Goal: Task Accomplishment & Management: Complete application form

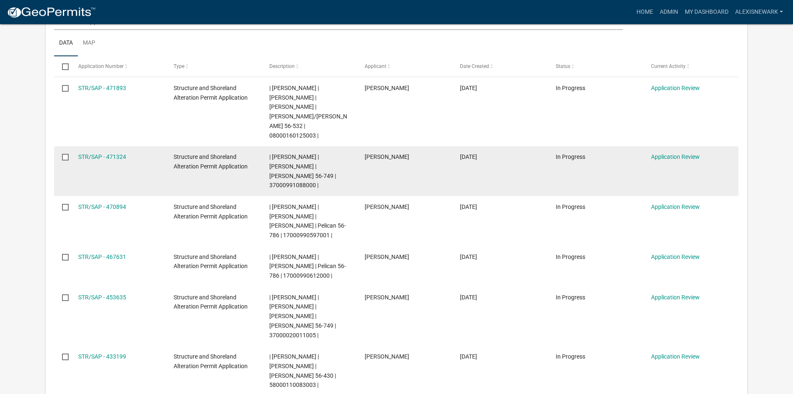
scroll to position [219, 0]
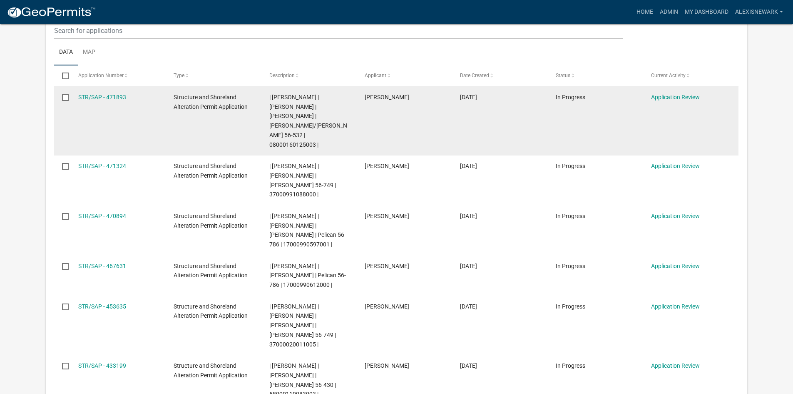
click at [105, 91] on datatable-body-cell "STR/SAP - 471893" at bounding box center [117, 120] width 95 height 69
click at [105, 97] on link "STR/SAP - 471893" at bounding box center [102, 97] width 48 height 7
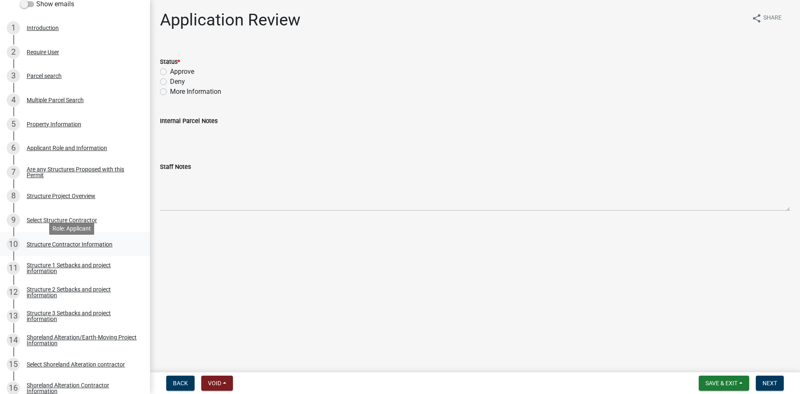
scroll to position [198, 0]
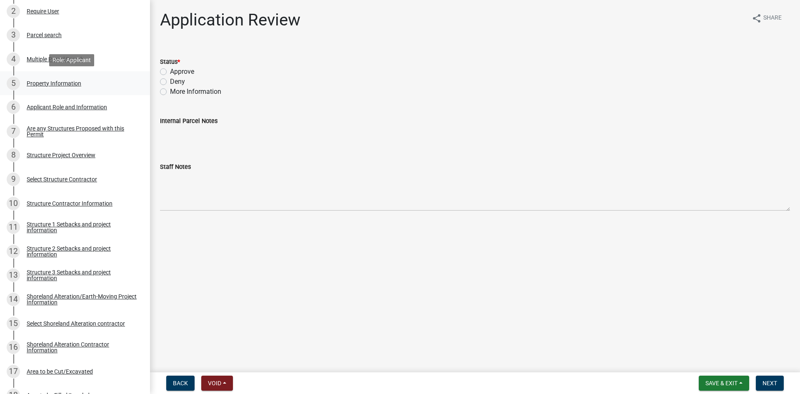
click at [39, 87] on div "5 Property Information" at bounding box center [72, 83] width 130 height 13
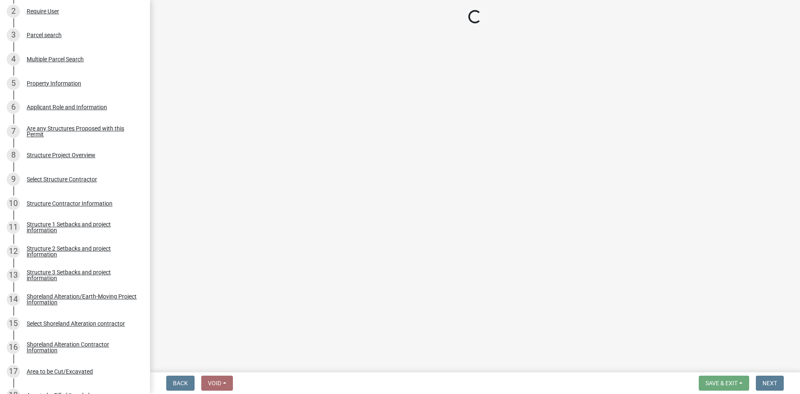
select select "d6f0aae9-b9bc-4b0e-8816-52f761f51d91"
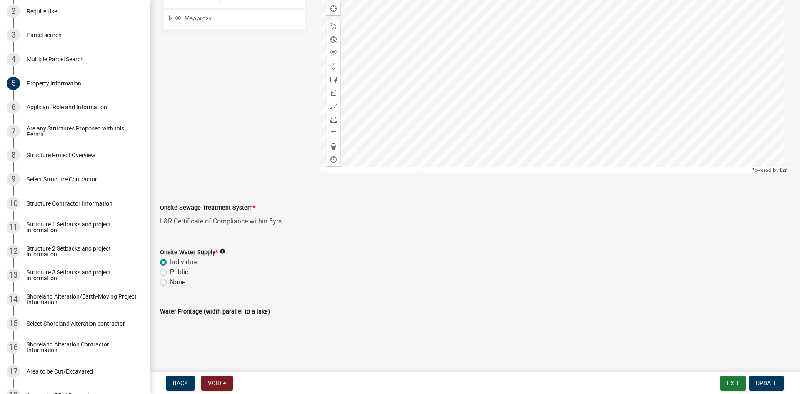
scroll to position [477, 0]
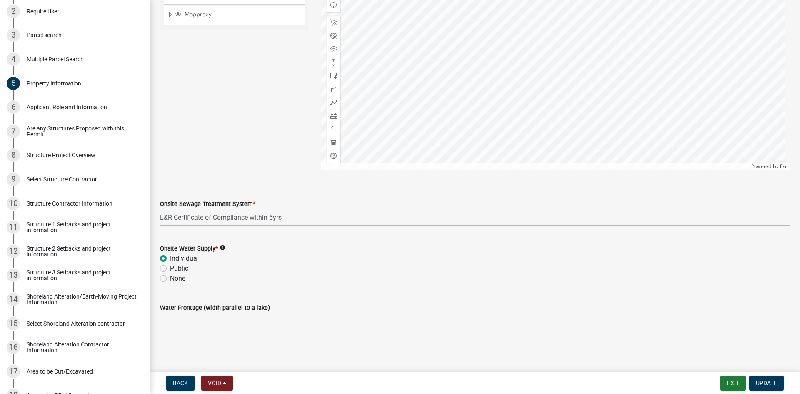
click at [285, 217] on select "Select Item... L&R Certificate of Compliance within 5yrs Compliance Inspection …" at bounding box center [475, 217] width 630 height 17
click at [160, 209] on select "Select Item... L&R Certificate of Compliance within 5yrs Compliance Inspection …" at bounding box center [475, 217] width 630 height 17
select select "536c2d30-81d9-41b4-a753-c6560d717c74"
click at [763, 376] on button "Update" at bounding box center [766, 382] width 35 height 15
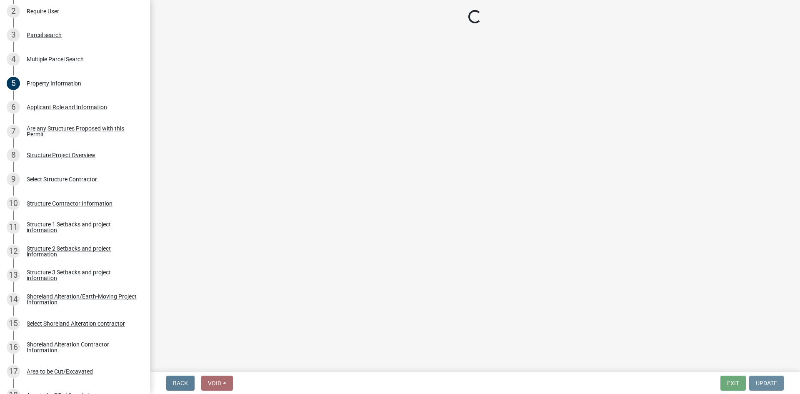
scroll to position [0, 0]
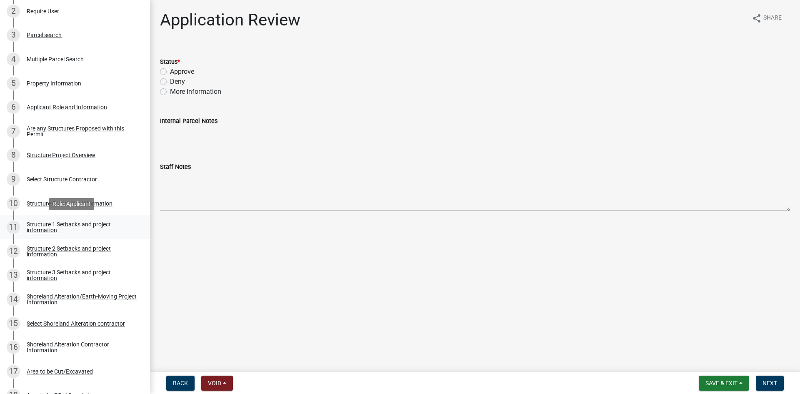
click at [65, 227] on div "Structure 1 Setbacks and project information" at bounding box center [82, 227] width 110 height 12
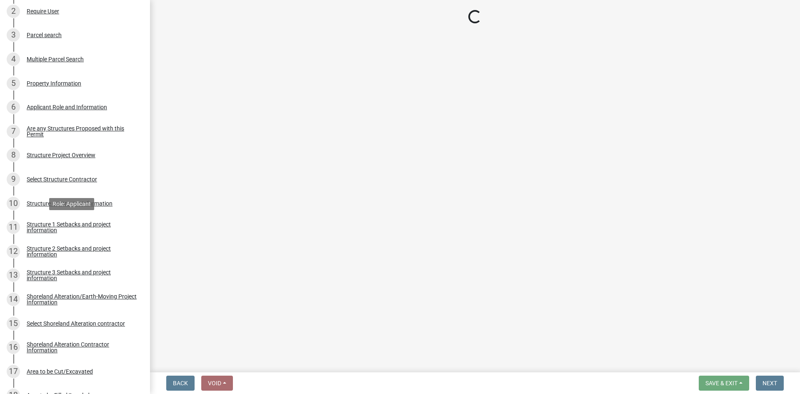
select select "c185e313-3403-4239-bd61-bb563c58a77a"
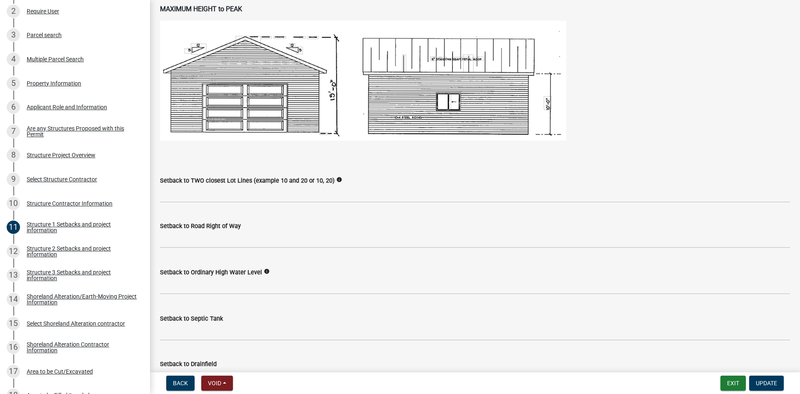
scroll to position [531, 0]
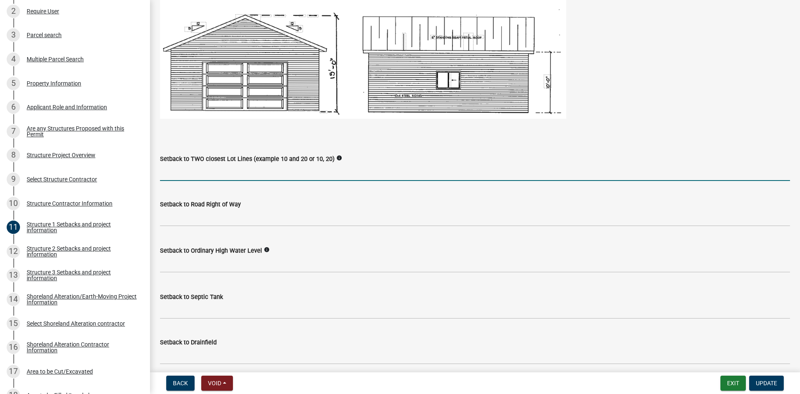
click at [202, 172] on input "Setback to TWO closest Lot Lines (example 10 and 20 or 10, 20)" at bounding box center [475, 172] width 630 height 17
type input "290 49"
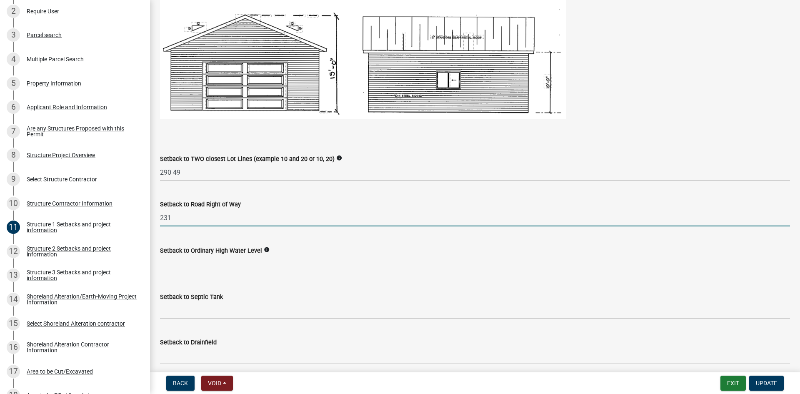
type input "231"
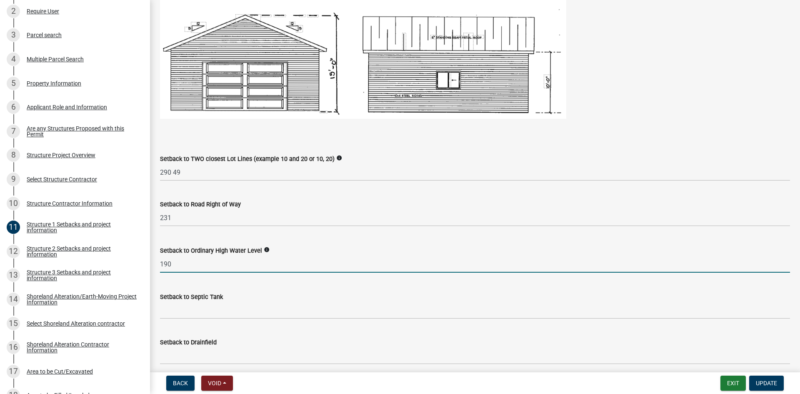
type input "190"
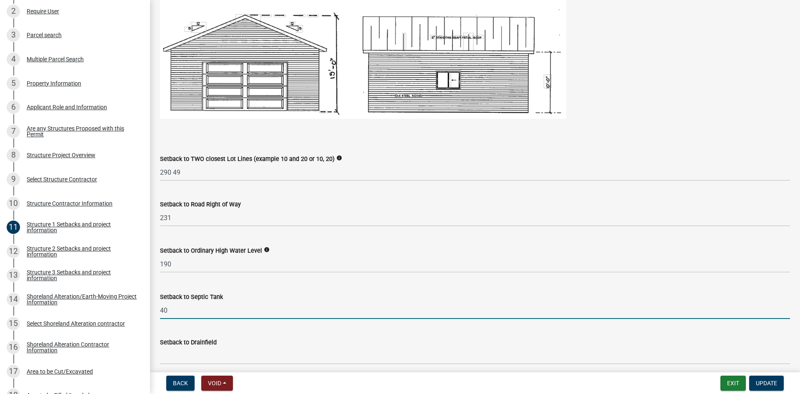
type input "40"
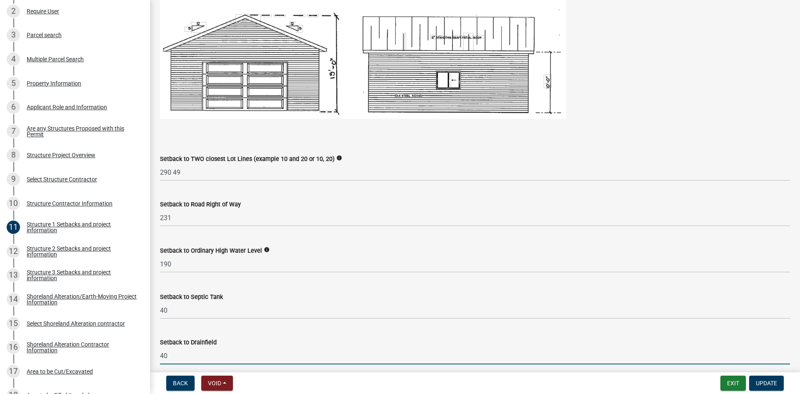
type input "40"
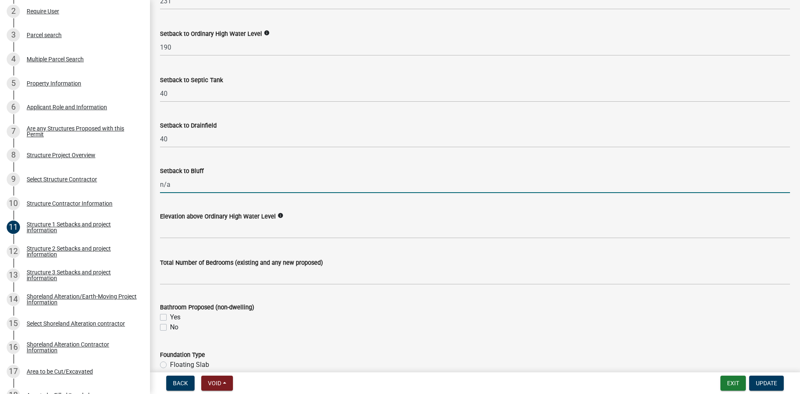
type input "n/a"
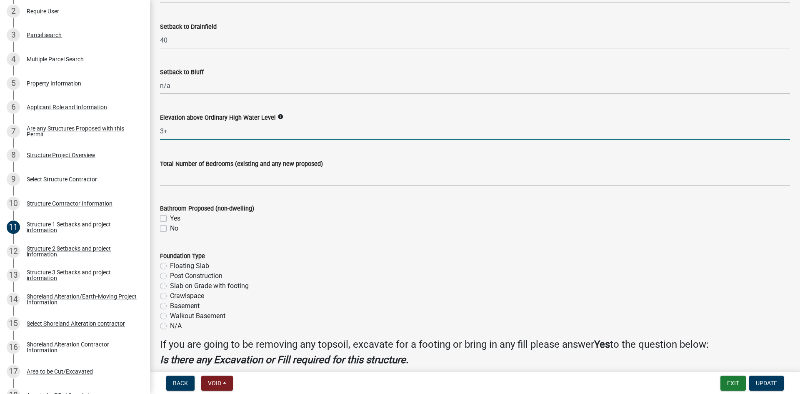
scroll to position [883, 0]
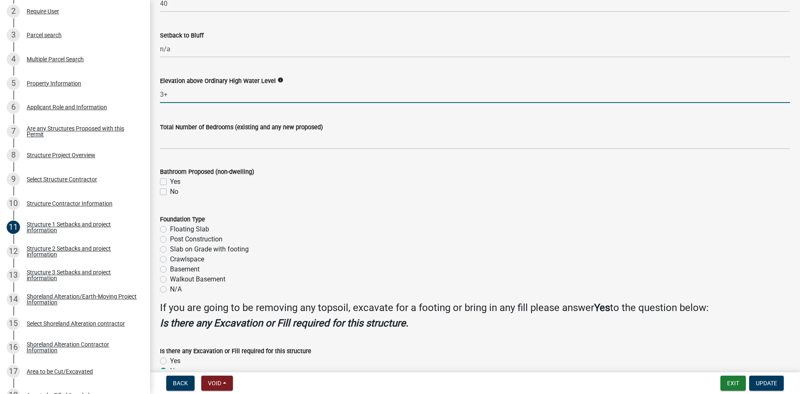
type input "3"
click at [170, 189] on label "No" at bounding box center [174, 192] width 8 height 10
click at [170, 189] on input "No" at bounding box center [172, 189] width 5 height 5
checkbox input "true"
checkbox input "false"
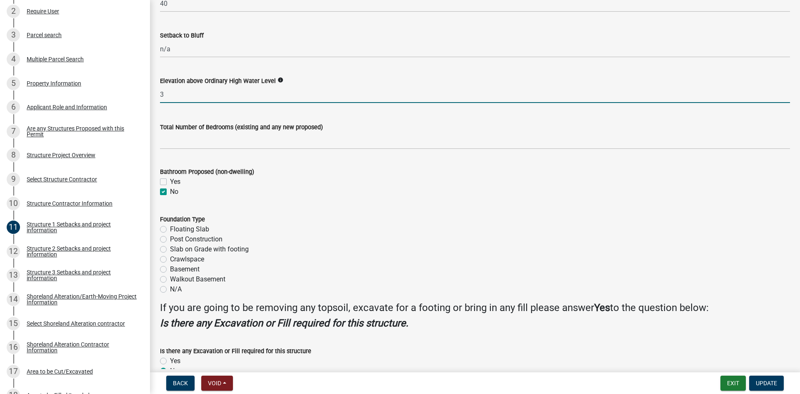
checkbox input "true"
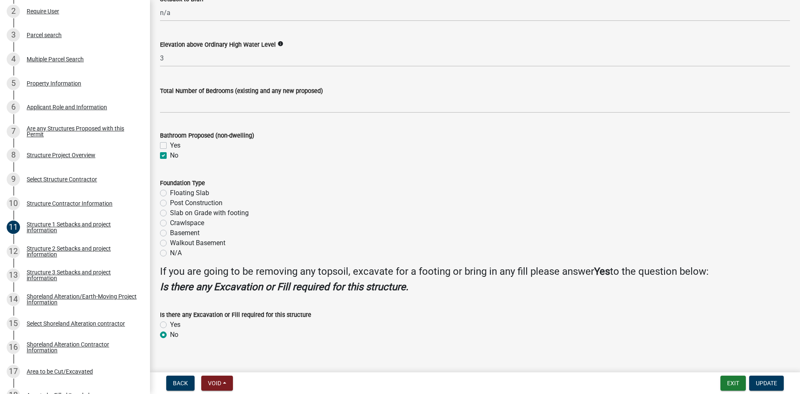
scroll to position [930, 0]
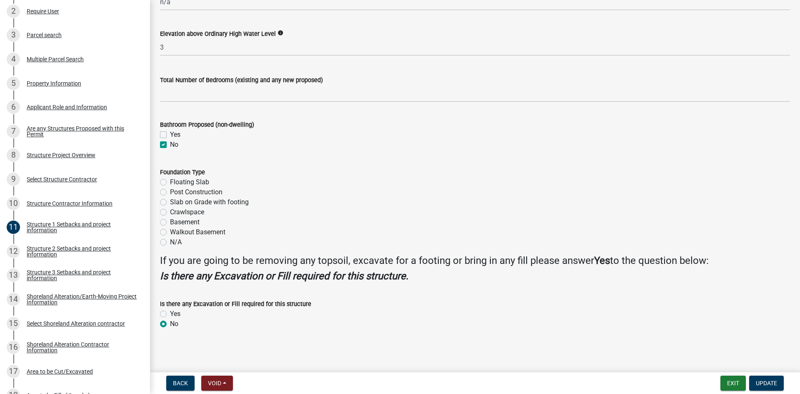
click at [170, 241] on label "N/A" at bounding box center [176, 242] width 12 height 10
click at [170, 241] on input "N/A" at bounding box center [172, 239] width 5 height 5
radio input "true"
click at [769, 383] on span "Update" at bounding box center [765, 382] width 21 height 7
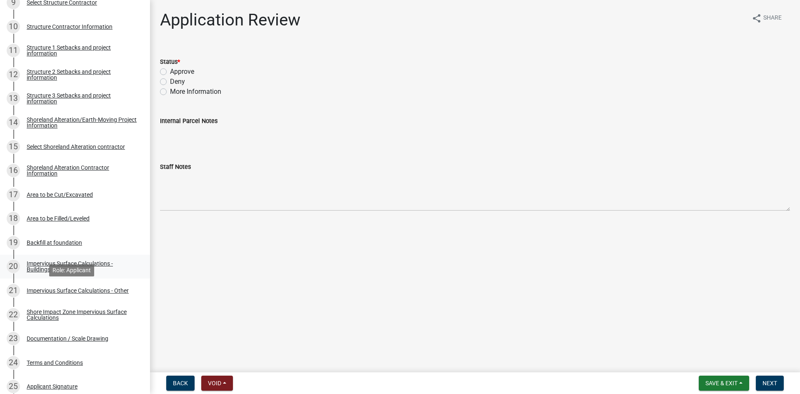
scroll to position [375, 0]
click at [114, 287] on div "Impervious Surface Calculations - Other" at bounding box center [78, 290] width 102 height 6
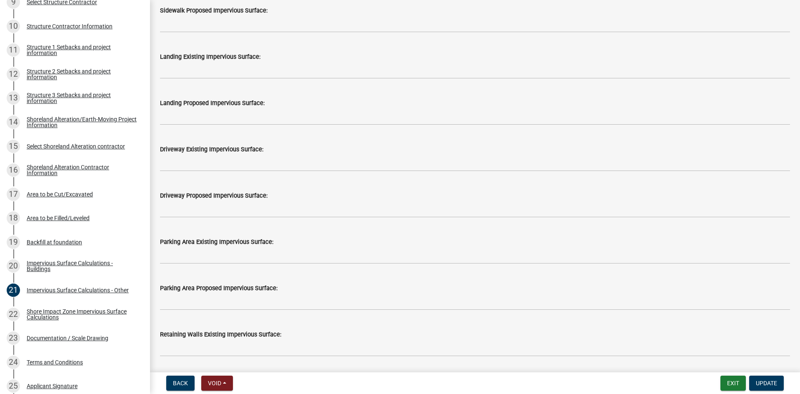
scroll to position [364, 0]
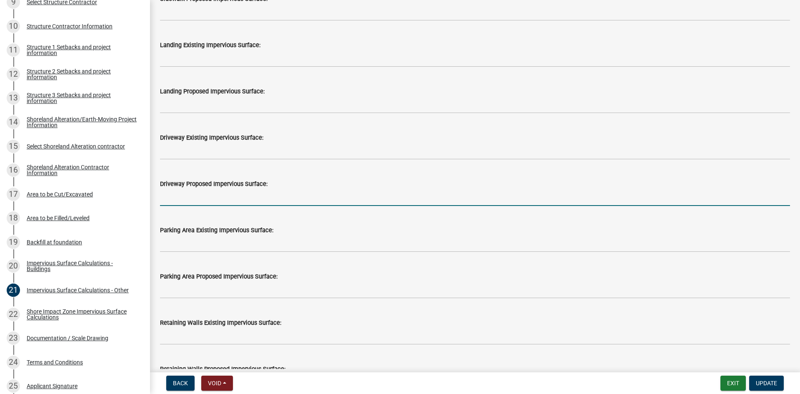
click at [229, 199] on input "text" at bounding box center [475, 197] width 630 height 17
type input "4"
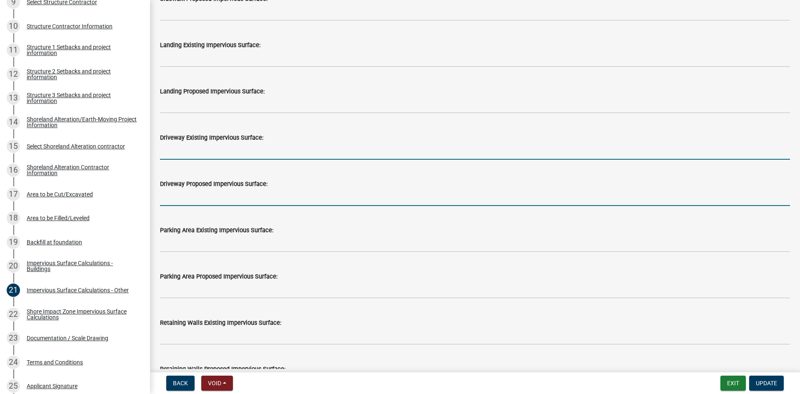
click at [182, 149] on input "text" at bounding box center [475, 150] width 630 height 17
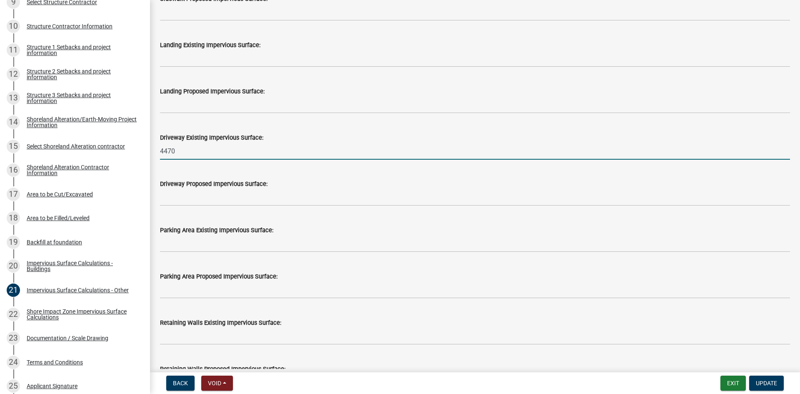
type input "4470"
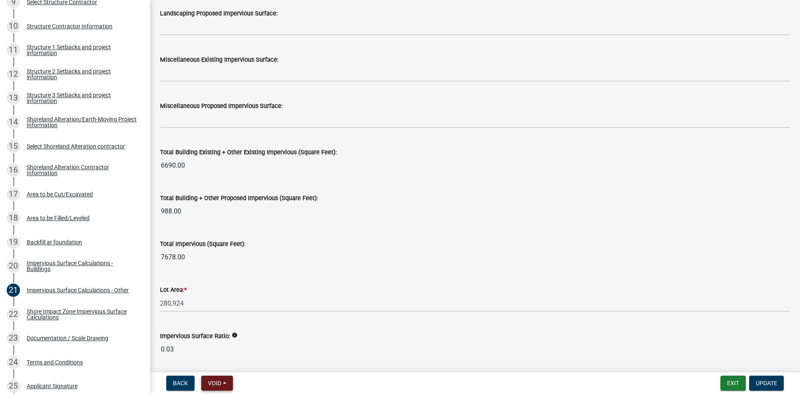
scroll to position [887, 0]
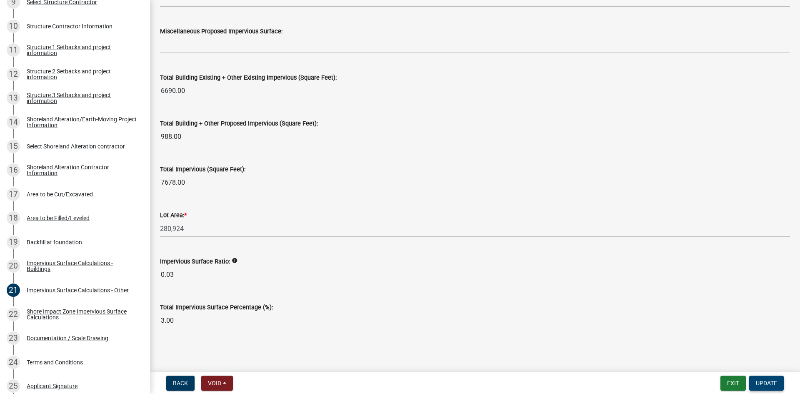
click at [765, 381] on span "Update" at bounding box center [765, 382] width 21 height 7
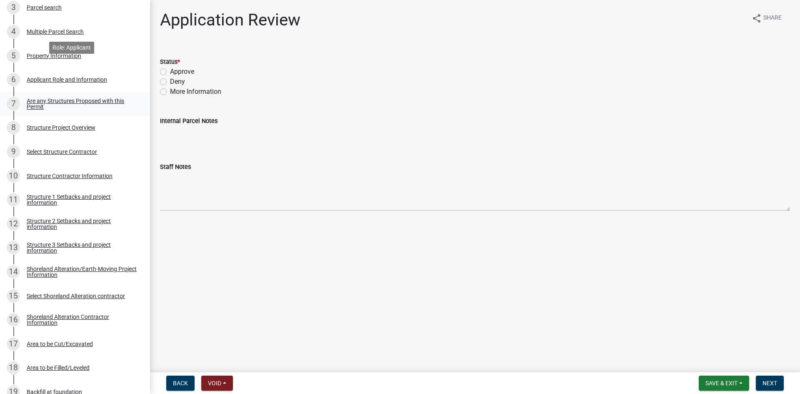
scroll to position [219, 0]
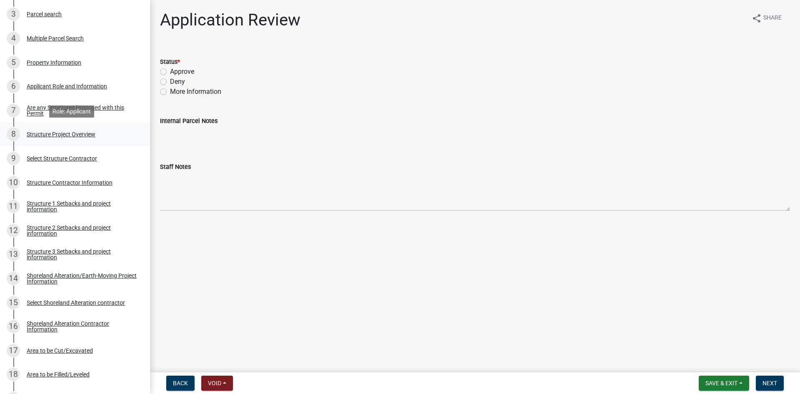
click at [81, 136] on div "Structure Project Overview" at bounding box center [61, 134] width 69 height 6
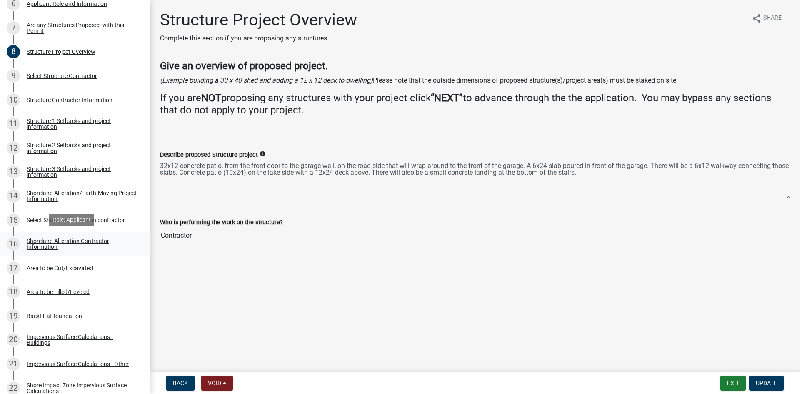
scroll to position [302, 0]
click at [111, 289] on div "18 Area to be Filled/Leveled" at bounding box center [72, 290] width 130 height 13
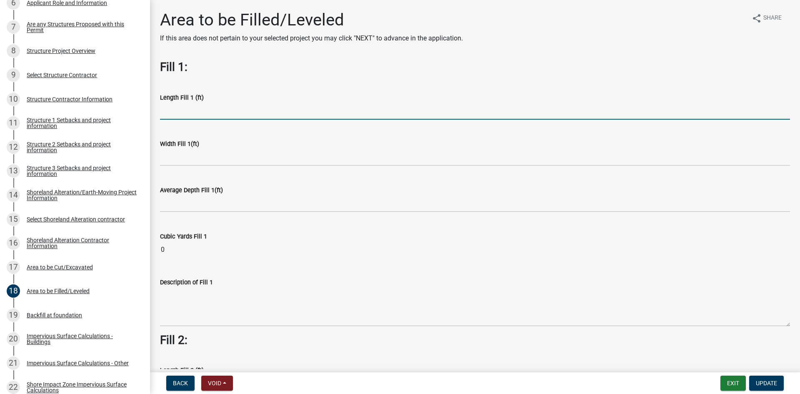
click at [254, 109] on input "text" at bounding box center [475, 110] width 630 height 17
type input "54"
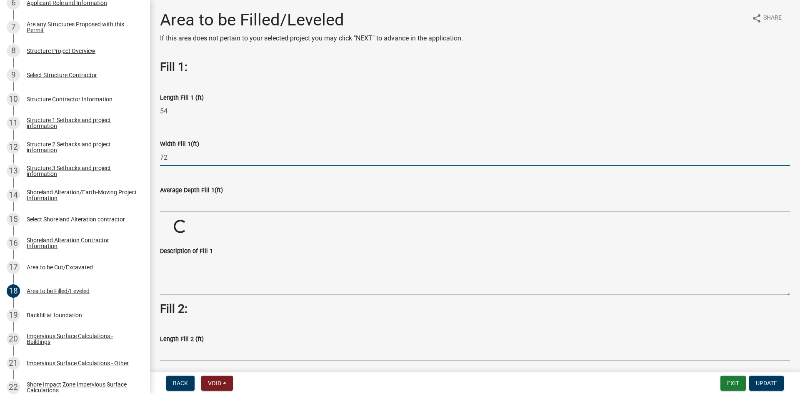
type input "72"
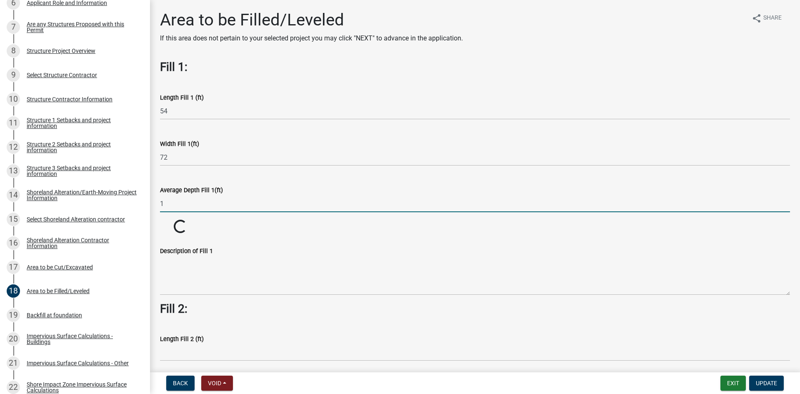
type input "1"
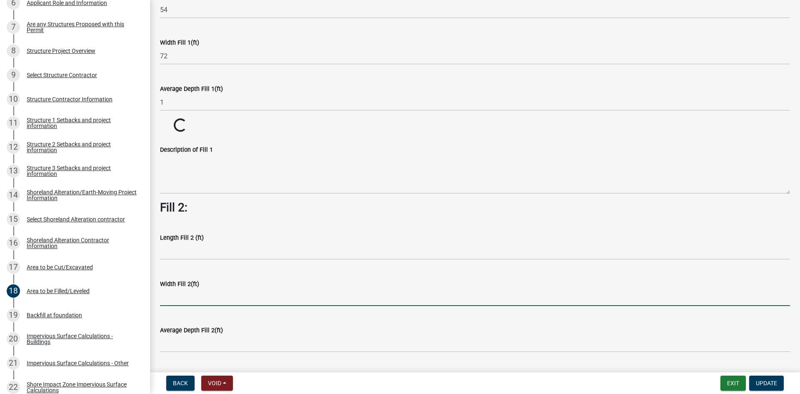
scroll to position [100, 0]
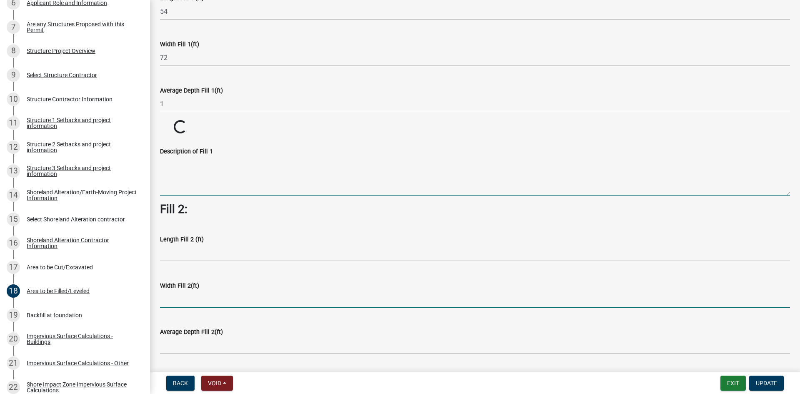
click at [229, 168] on textarea "Description of Fill 1" at bounding box center [475, 175] width 630 height 39
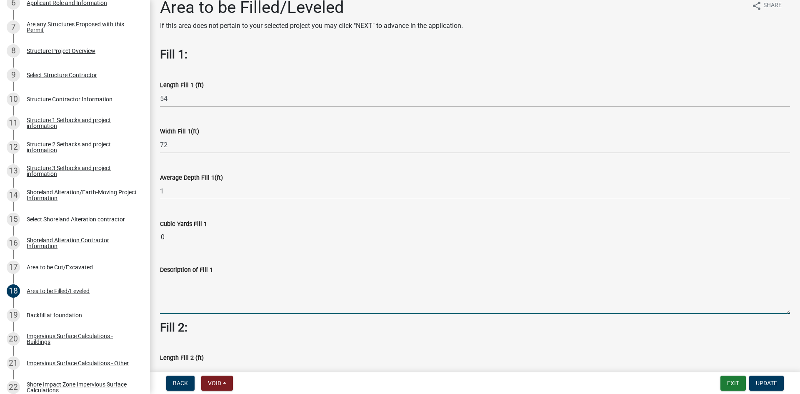
scroll to position [0, 0]
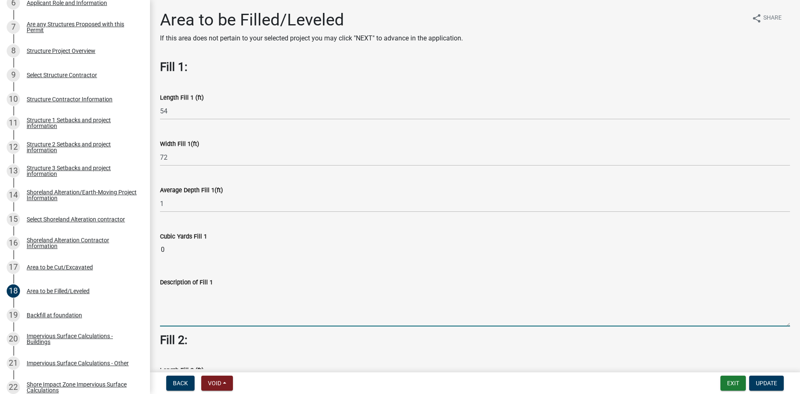
type input "144"
click at [227, 259] on wm-data-entity-input "Cubic Yards Fill 1 0" at bounding box center [475, 242] width 630 height 46
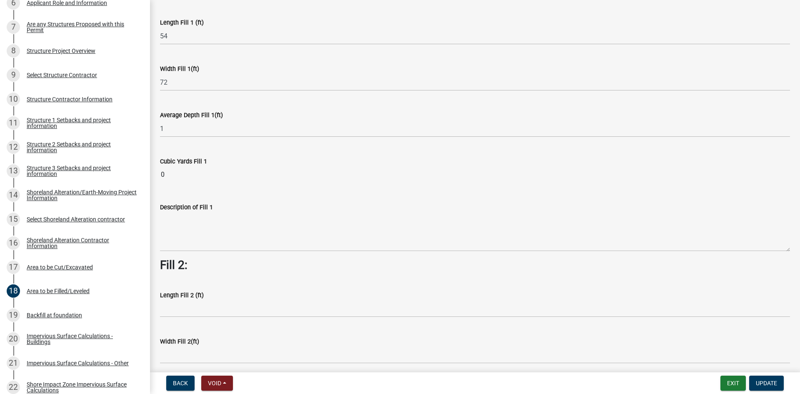
scroll to position [83, 0]
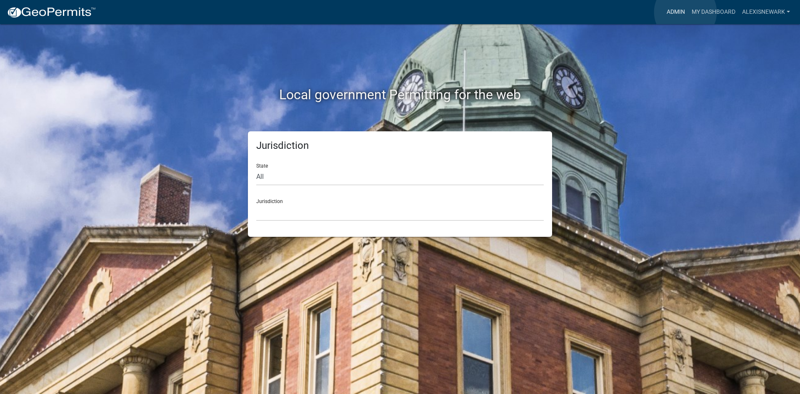
click at [685, 12] on link "Admin" at bounding box center [675, 12] width 25 height 16
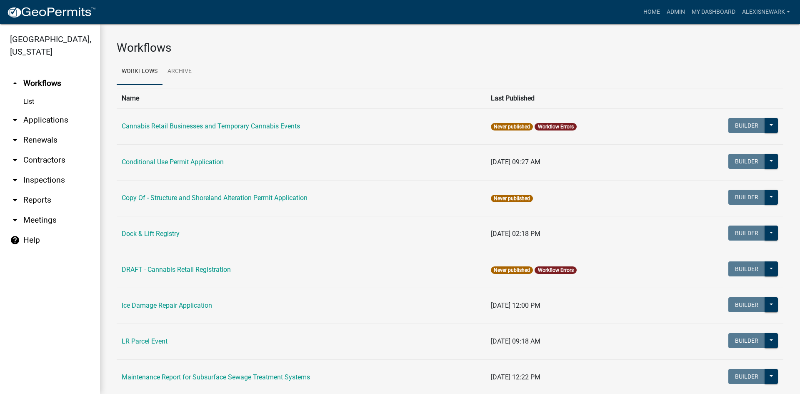
click at [84, 111] on link "arrow_drop_down Applications" at bounding box center [50, 120] width 100 height 20
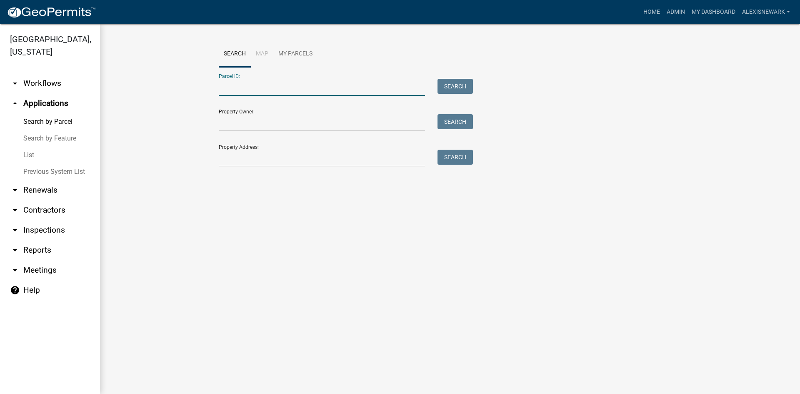
click at [251, 88] on input "Parcel ID:" at bounding box center [322, 87] width 206 height 17
click at [222, 118] on input "Property Owner:" at bounding box center [322, 122] width 206 height 17
click at [458, 125] on button "Search" at bounding box center [454, 121] width 35 height 15
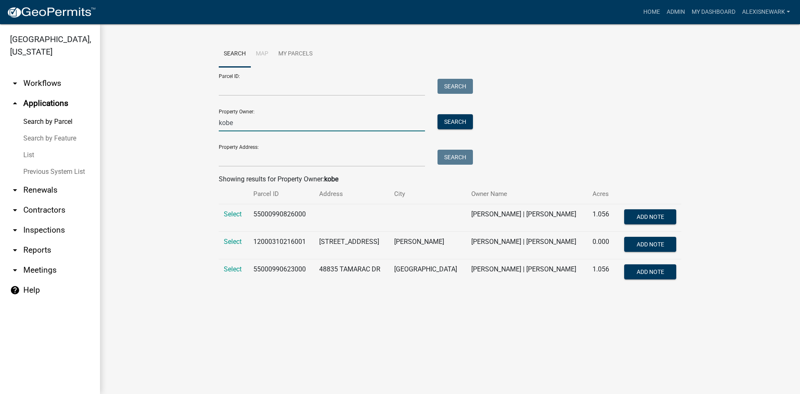
click at [219, 120] on input "kobe" at bounding box center [322, 122] width 206 height 17
type input "jared kobe"
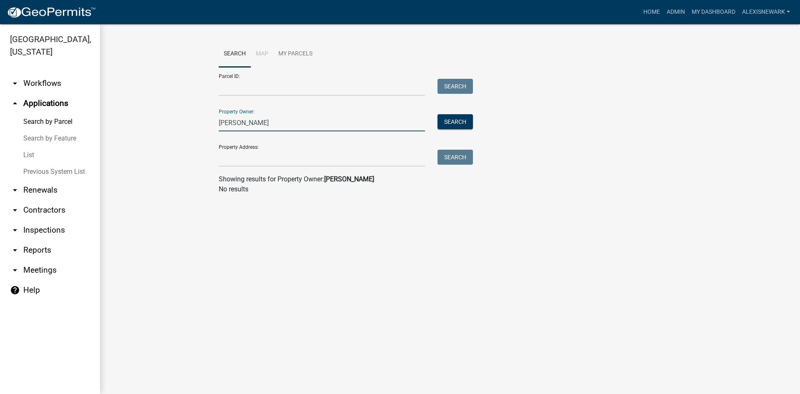
click at [247, 118] on input "jared kobe" at bounding box center [322, 122] width 206 height 17
click at [250, 121] on input "jared kobe" at bounding box center [322, 122] width 206 height 17
click at [279, 167] on input "Property Address:" at bounding box center [322, 158] width 206 height 17
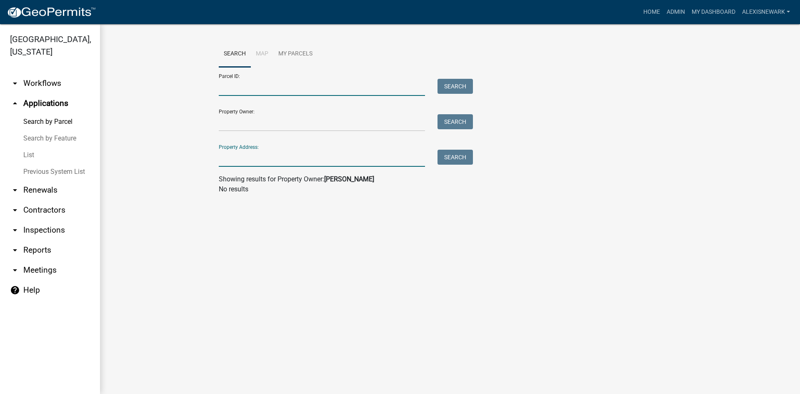
click at [253, 85] on input "Parcel ID:" at bounding box center [322, 87] width 206 height 17
click at [336, 152] on input "Property Address:" at bounding box center [322, 158] width 206 height 17
click at [285, 94] on input "Parcel ID:" at bounding box center [322, 87] width 206 height 17
click at [295, 92] on input "Parcel ID:" at bounding box center [322, 87] width 206 height 17
click at [316, 110] on div "Property Owner: Search" at bounding box center [344, 116] width 250 height 29
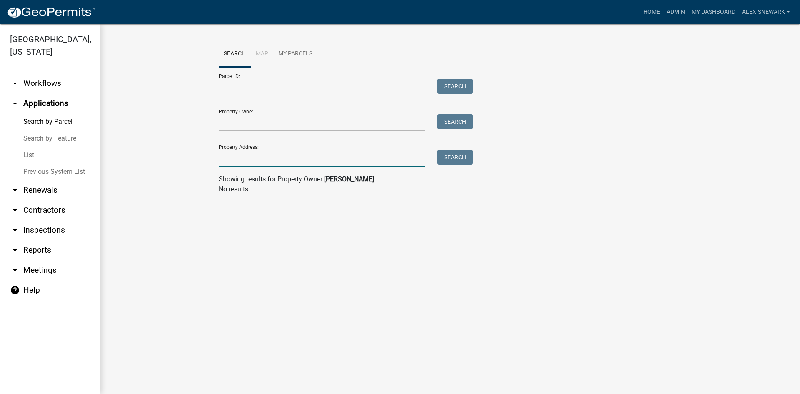
click at [279, 159] on input "Property Address:" at bounding box center [322, 158] width 206 height 17
click at [313, 165] on input "Property Address:" at bounding box center [322, 158] width 206 height 17
click at [309, 162] on input "Property Address:" at bounding box center [322, 158] width 206 height 17
click at [309, 160] on input "Property Address:" at bounding box center [322, 158] width 206 height 17
click at [310, 162] on input "Property Address:" at bounding box center [322, 158] width 206 height 17
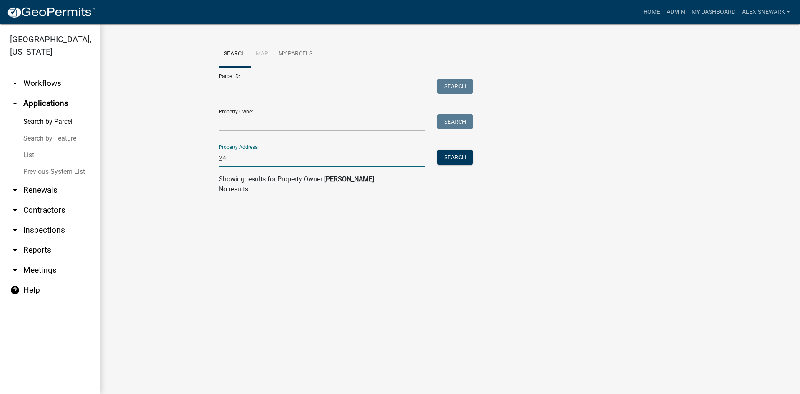
type input "2"
click at [310, 157] on input "Property Address:" at bounding box center [322, 158] width 206 height 17
click at [306, 160] on input "Property Address:" at bounding box center [322, 158] width 206 height 17
click at [338, 179] on strong "jared kobe" at bounding box center [349, 179] width 50 height 8
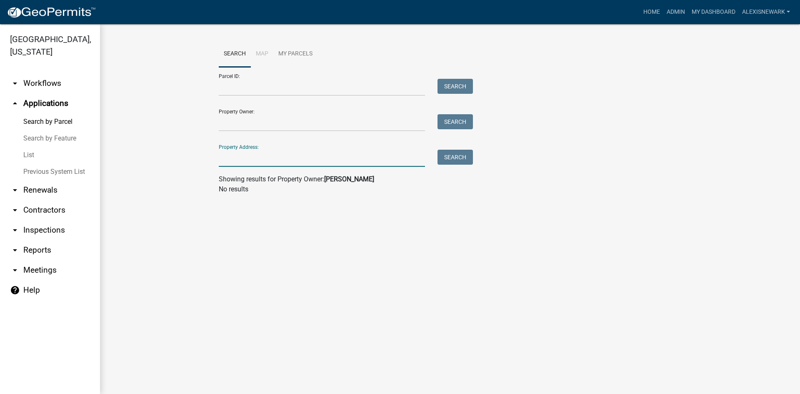
click at [318, 164] on input "Property Address:" at bounding box center [322, 158] width 206 height 17
click at [708, 17] on link "My Dashboard" at bounding box center [713, 12] width 50 height 16
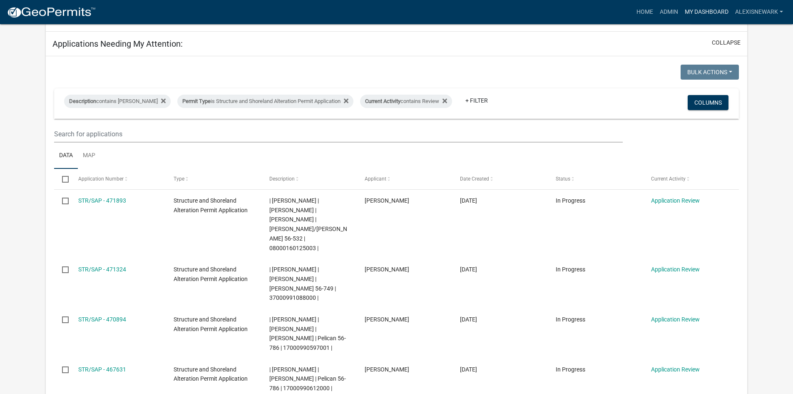
scroll to position [115, 0]
click at [688, 15] on link "My Dashboard" at bounding box center [707, 12] width 50 height 16
click at [657, 9] on link "Admin" at bounding box center [669, 12] width 25 height 16
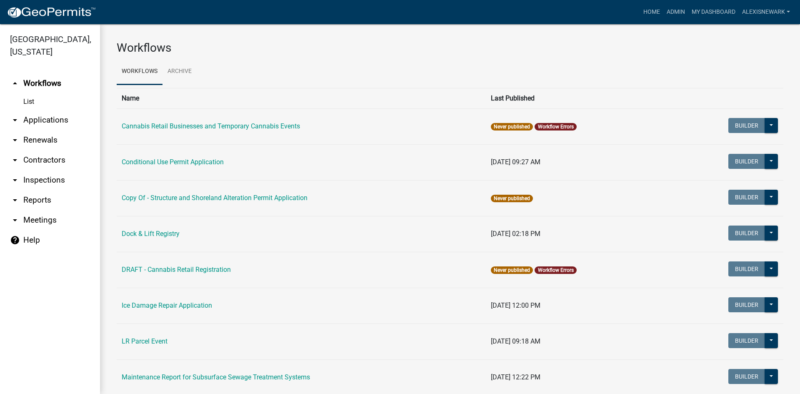
drag, startPoint x: 84, startPoint y: 127, endPoint x: 97, endPoint y: 122, distance: 13.8
click at [84, 126] on link "arrow_drop_down Applications" at bounding box center [50, 120] width 100 height 20
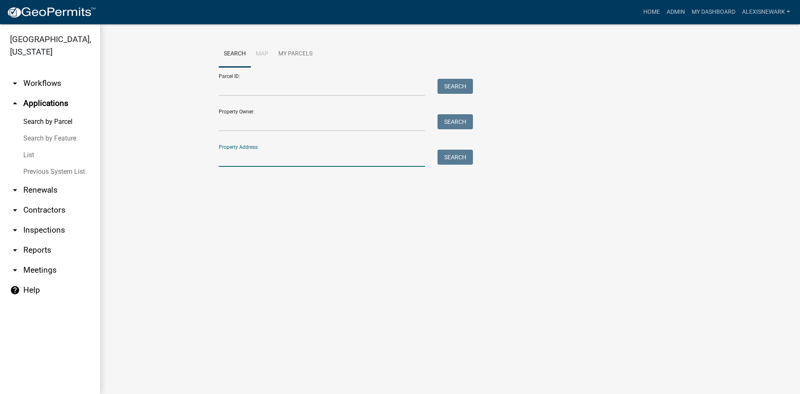
click at [269, 153] on input "Property Address:" at bounding box center [322, 158] width 206 height 17
type input "w"
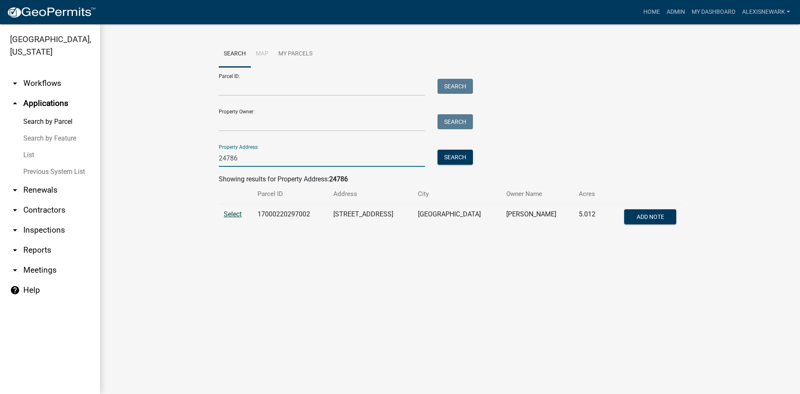
type input "24786"
click at [236, 211] on span "Select" at bounding box center [233, 214] width 18 height 8
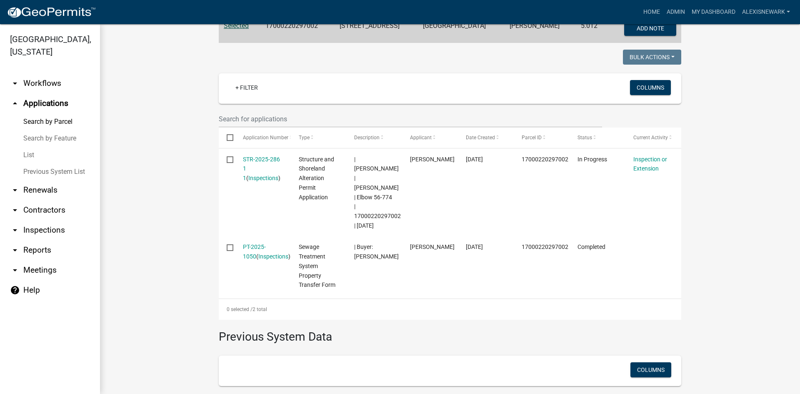
scroll to position [248, 0]
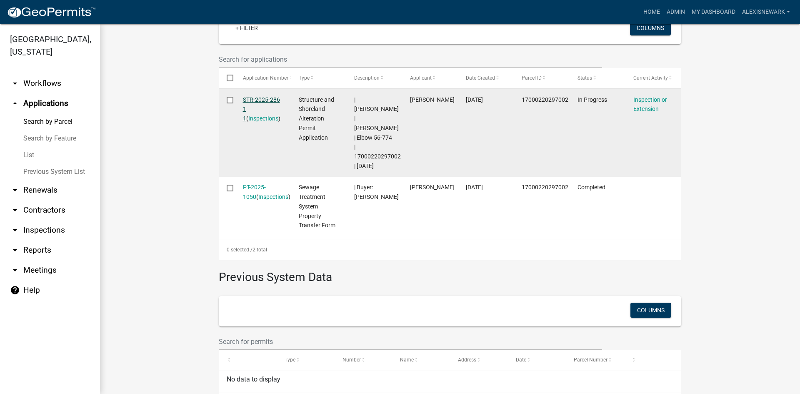
click at [262, 101] on link "STR-2025-286 1 1" at bounding box center [261, 109] width 37 height 26
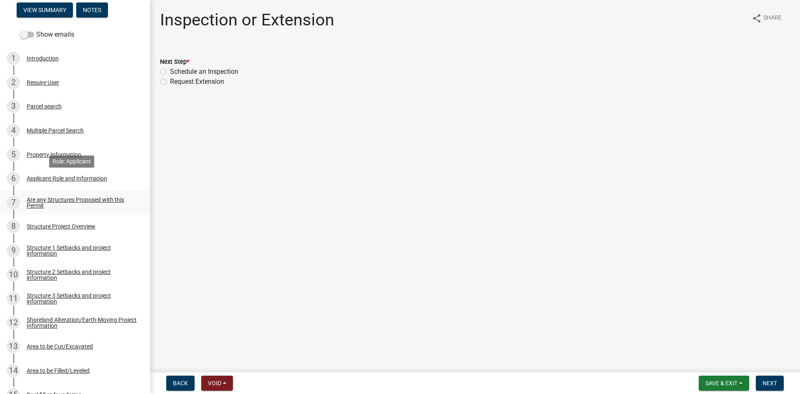
scroll to position [208, 0]
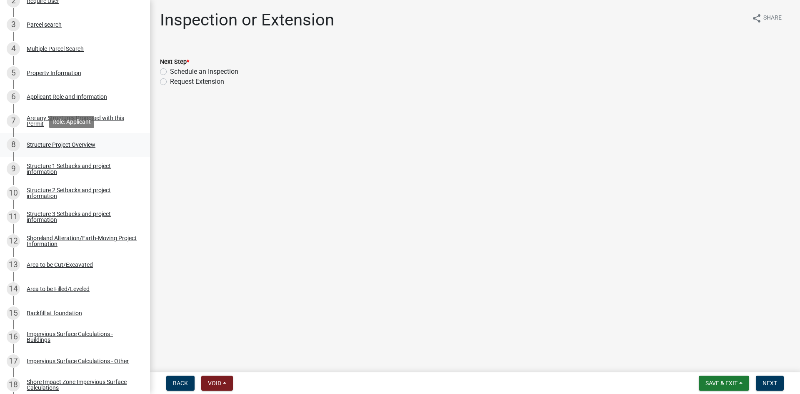
click at [95, 140] on div "8 Structure Project Overview" at bounding box center [72, 144] width 130 height 13
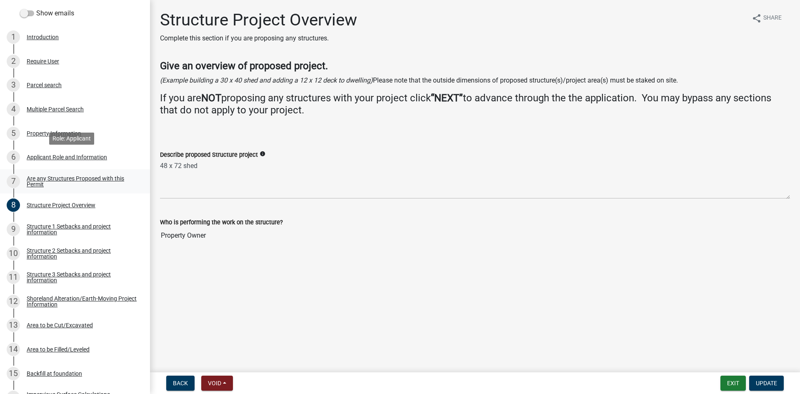
scroll to position [146, 0]
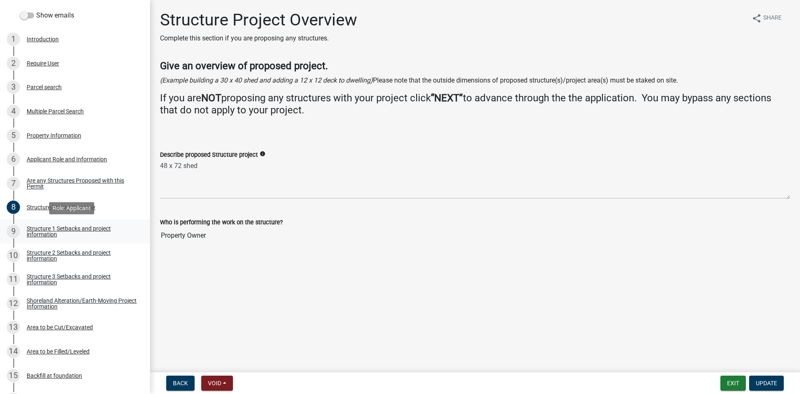
click at [129, 224] on link "9 Structure 1 Setbacks and project information" at bounding box center [75, 231] width 150 height 24
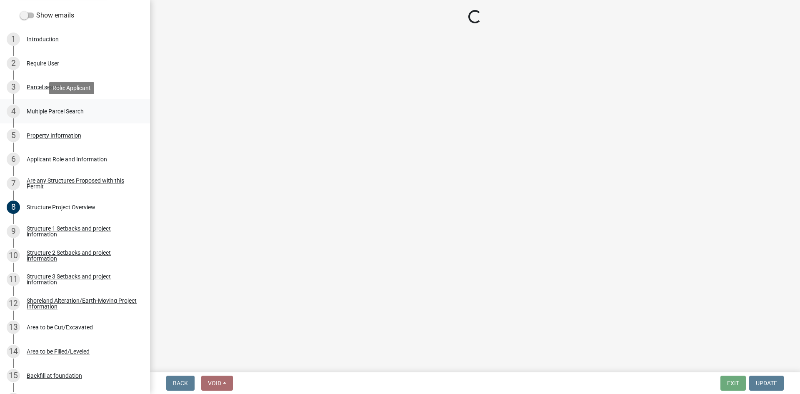
select select "c185e313-3403-4239-bd61-bb563c58a77a"
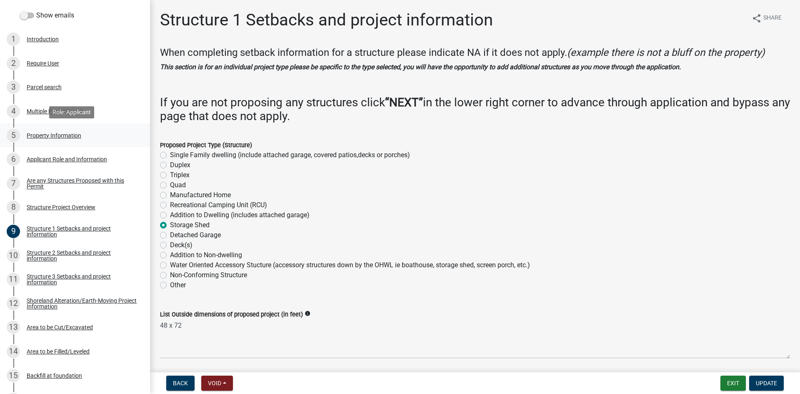
click at [97, 135] on div "5 Property Information" at bounding box center [72, 135] width 130 height 13
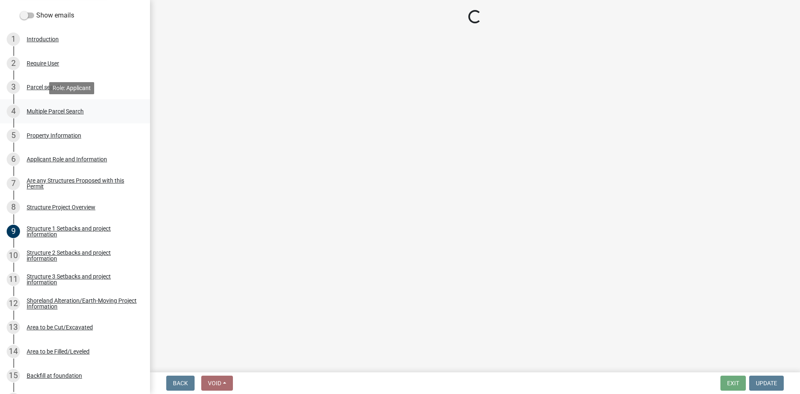
select select "cbbe4ff7-0610-4aec-892c-28cab2708e15"
select select "9233bc03-43b7-4bc3-a622-0f4482adc204"
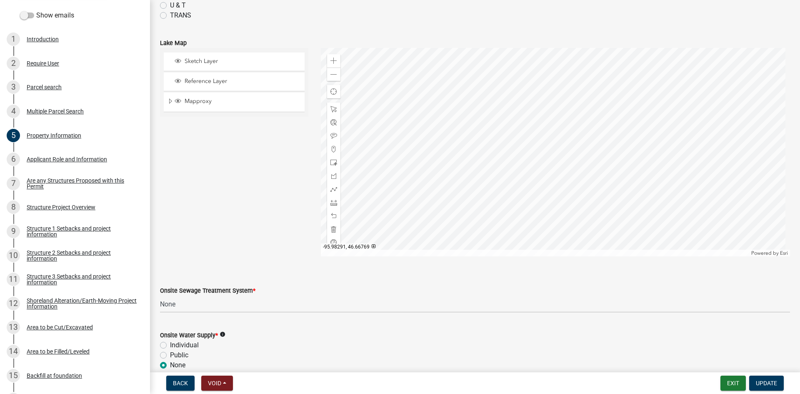
scroll to position [383, 0]
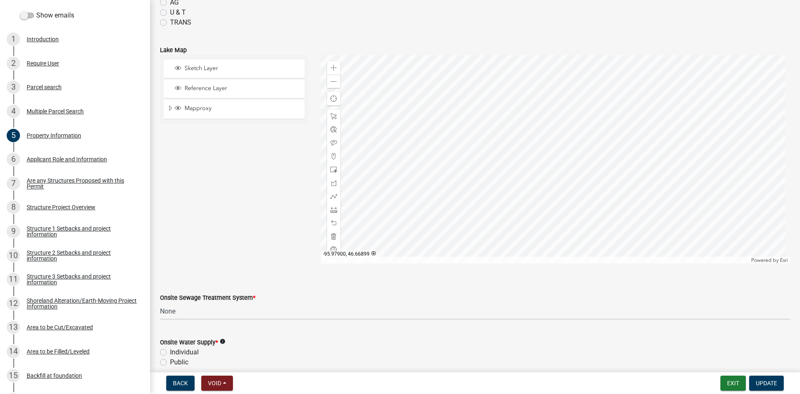
click at [546, 160] on div at bounding box center [555, 159] width 469 height 208
click at [546, 157] on div at bounding box center [555, 159] width 469 height 208
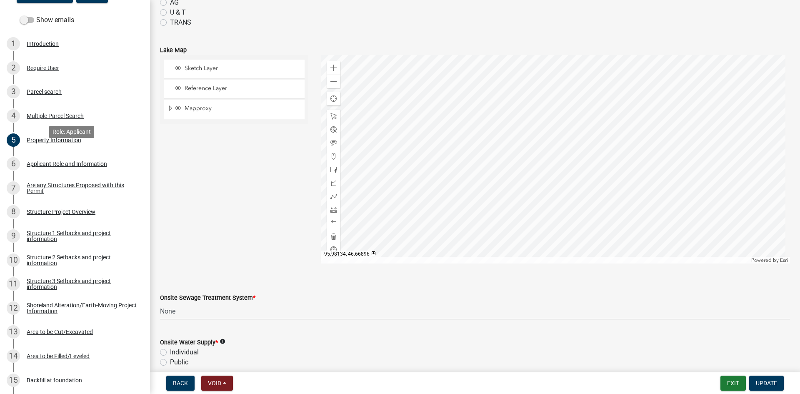
scroll to position [125, 0]
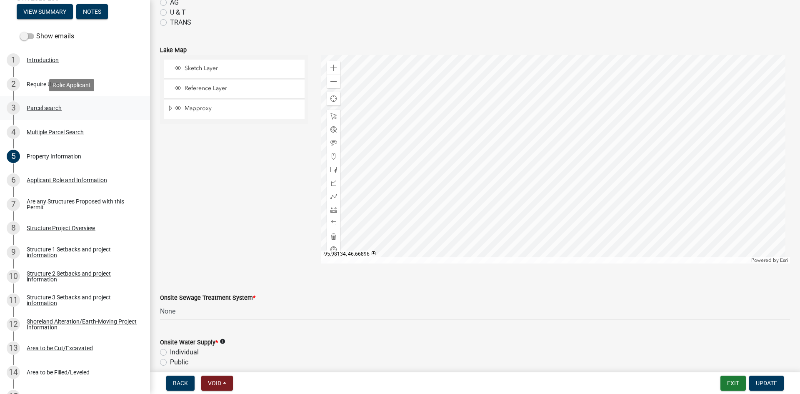
click at [73, 118] on link "3 Parcel search" at bounding box center [75, 108] width 150 height 24
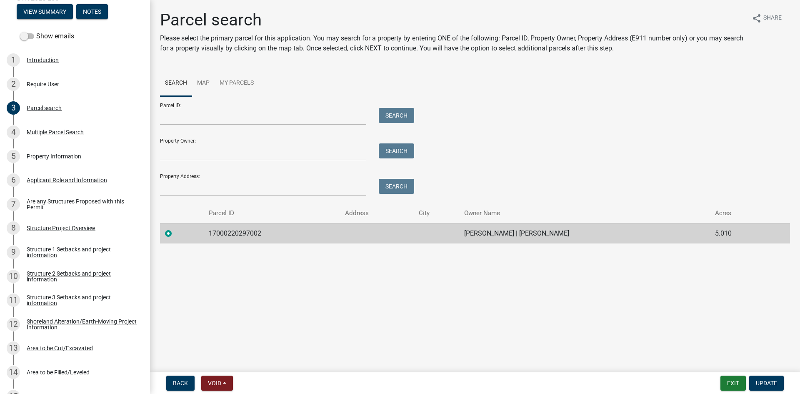
click at [219, 229] on td "17000220297002" at bounding box center [272, 233] width 136 height 20
copy td "17000220297002"
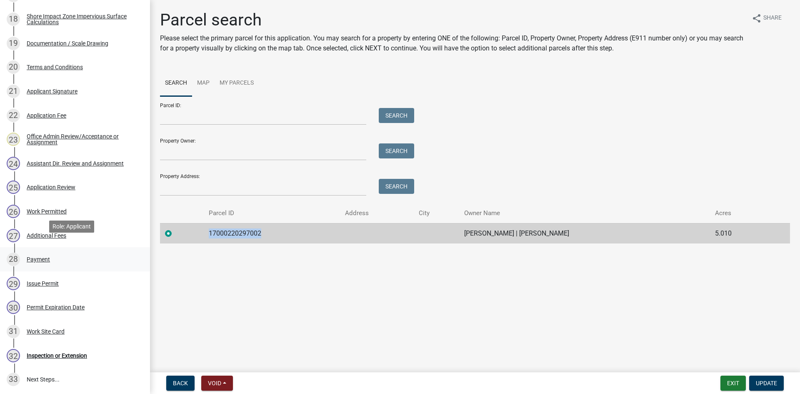
scroll to position [583, 0]
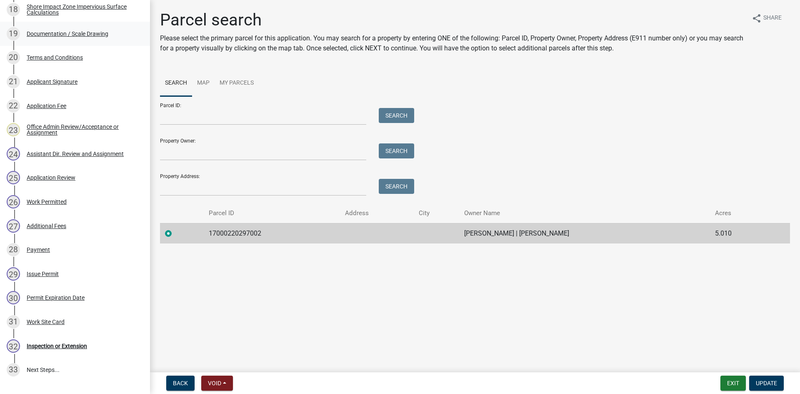
click at [75, 24] on link "19 Documentation / Scale Drawing" at bounding box center [75, 34] width 150 height 24
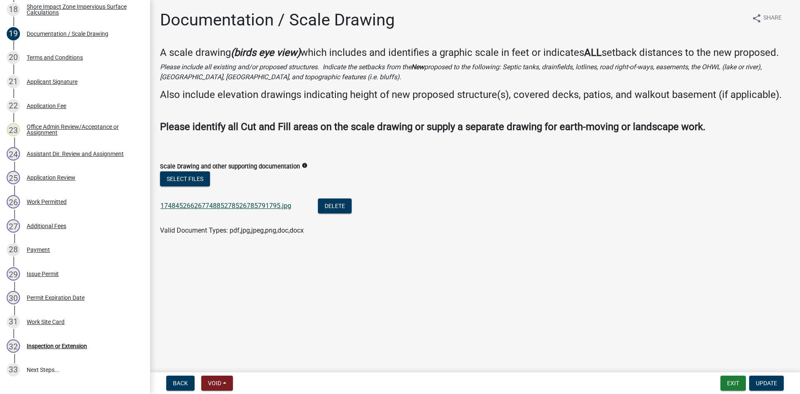
click at [232, 207] on link "17484526626774885278526785791795.jpg" at bounding box center [225, 206] width 131 height 8
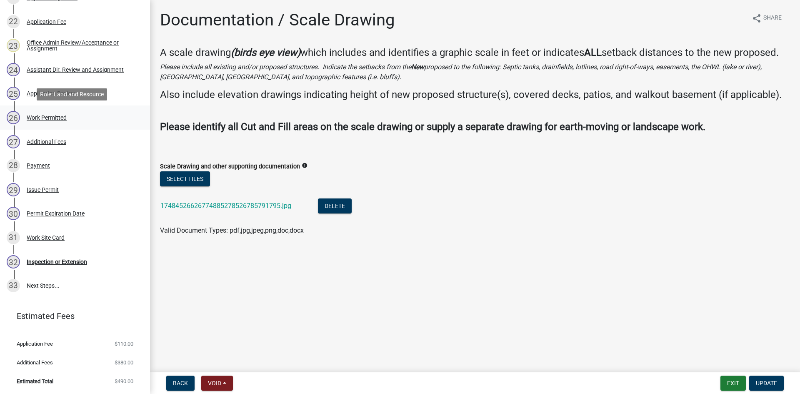
click at [59, 112] on div "26 Work Permitted" at bounding box center [72, 117] width 130 height 13
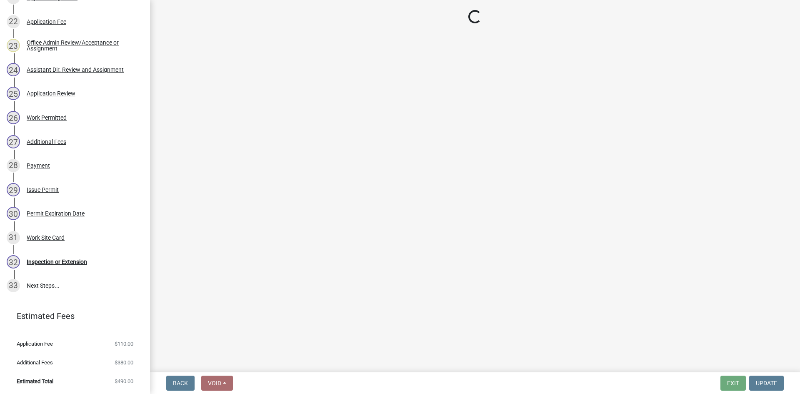
select select "f6a741f6-6d10-4601-9562-2e8ce244b7e0"
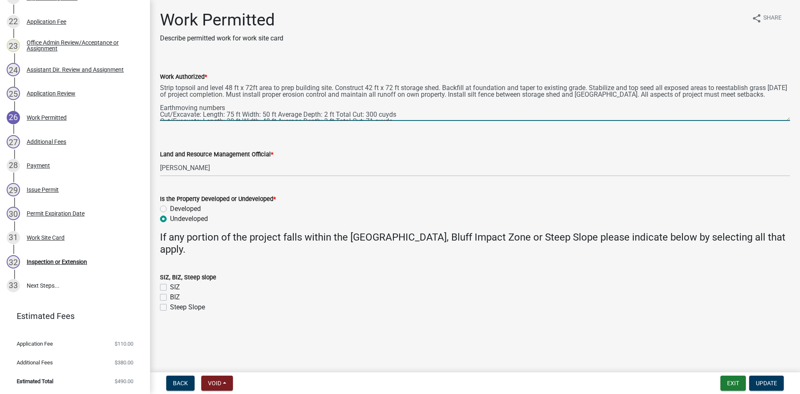
click at [253, 86] on textarea "Strip topsoil and level 48 ft x 72ft area to prep building site. Construct 42 f…" at bounding box center [475, 101] width 630 height 39
click at [393, 89] on textarea "Strip topsoil and level 48 ft x 80ft area to prep building site. Construct 42 f…" at bounding box center [475, 101] width 630 height 39
click at [251, 89] on textarea "Strip topsoil and level 48 ft x 80ft area to prep building site. Construct 42 f…" at bounding box center [475, 101] width 630 height 39
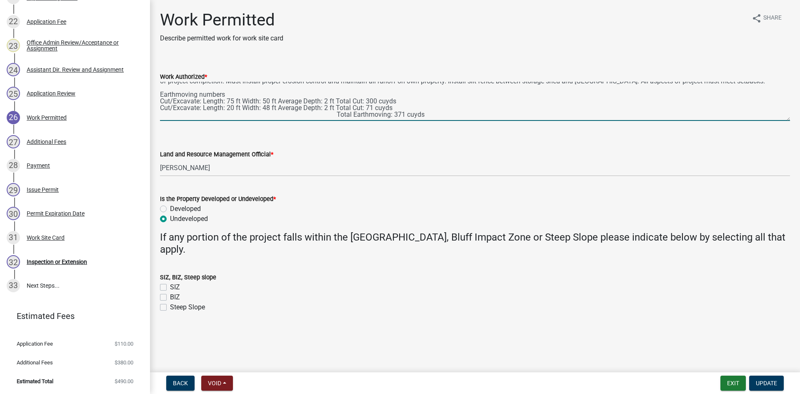
scroll to position [0, 0]
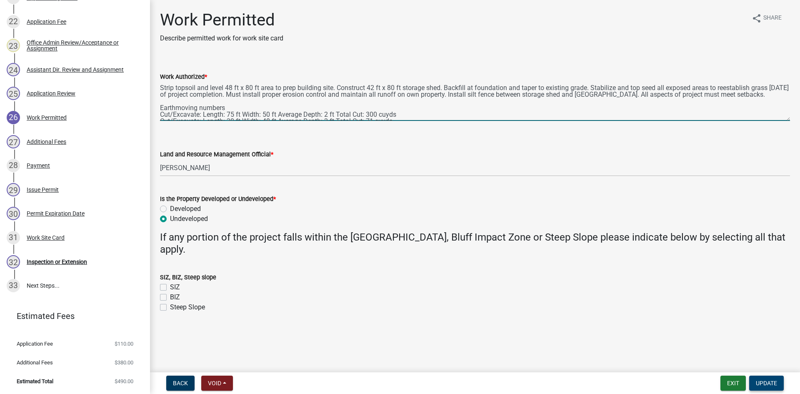
type textarea "Strip topsoil and level 48 ft x 80 ft area to prep building site. Construct 42 …"
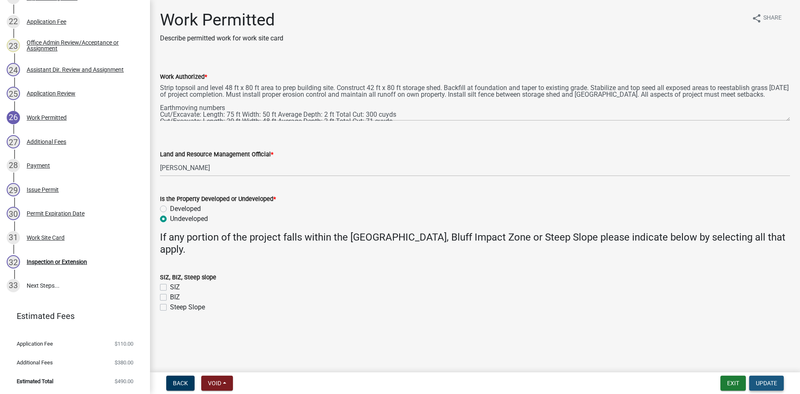
click at [770, 382] on span "Update" at bounding box center [765, 382] width 21 height 7
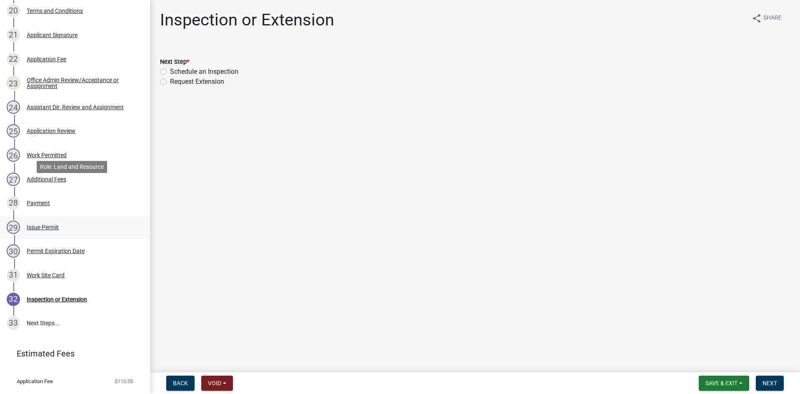
scroll to position [667, 0]
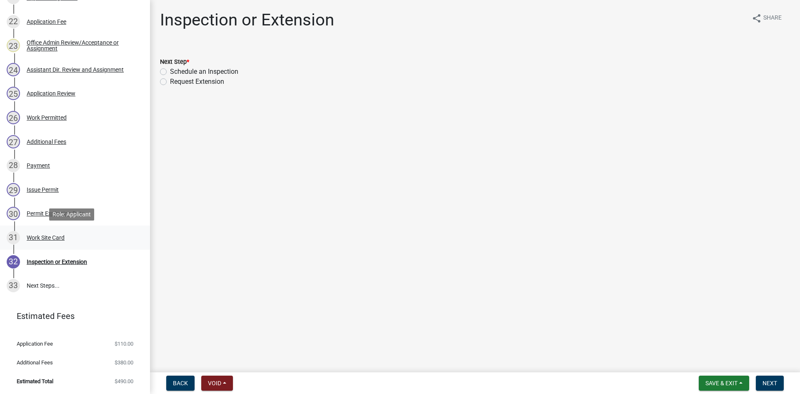
click at [102, 242] on div "31 Work Site Card" at bounding box center [72, 237] width 130 height 13
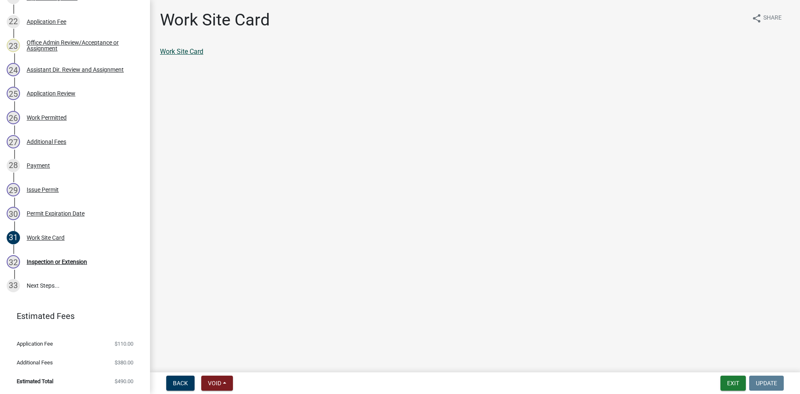
click at [199, 53] on link "Work Site Card" at bounding box center [181, 51] width 43 height 8
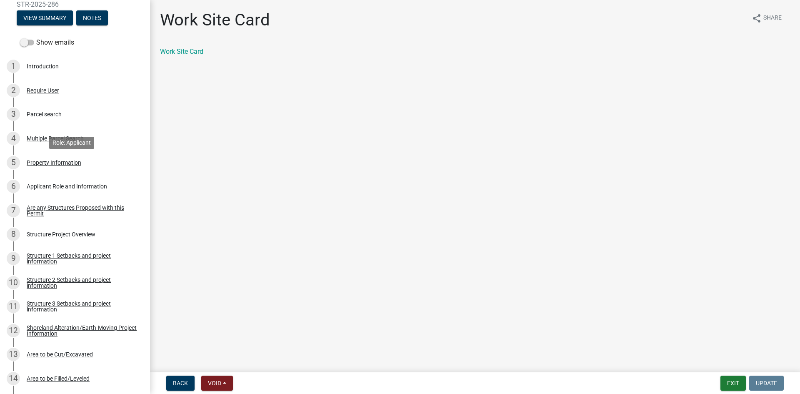
scroll to position [115, 0]
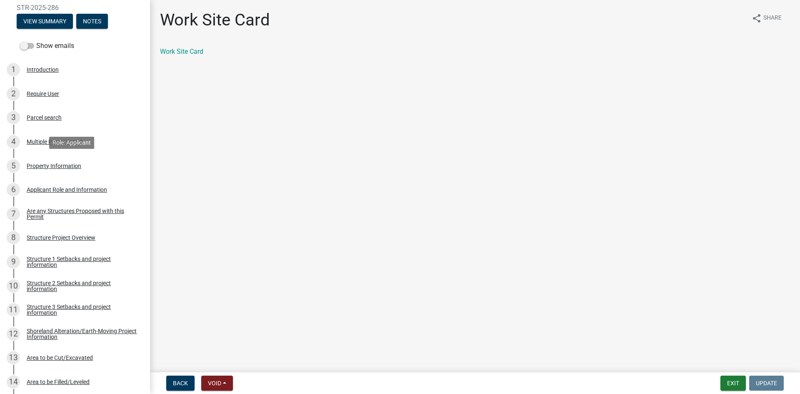
click at [80, 169] on div "5 Property Information" at bounding box center [72, 165] width 130 height 13
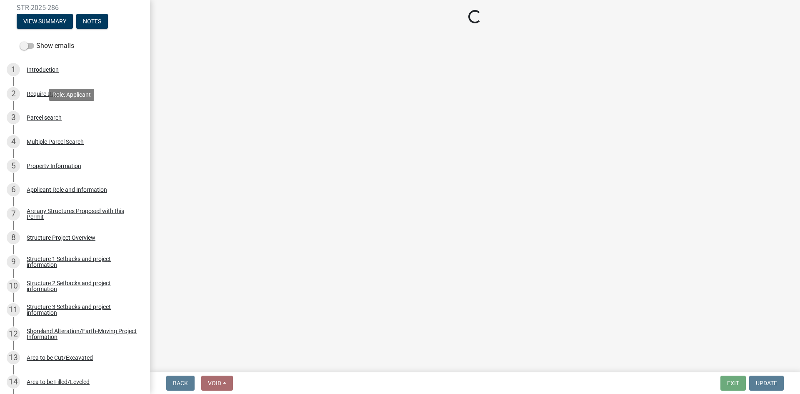
select select "cbbe4ff7-0610-4aec-892c-28cab2708e15"
select select "9233bc03-43b7-4bc3-a622-0f4482adc204"
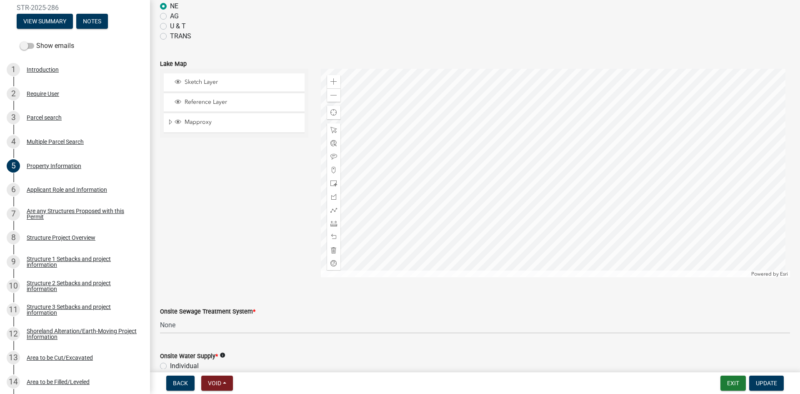
scroll to position [477, 0]
